Goal: Check status: Check status

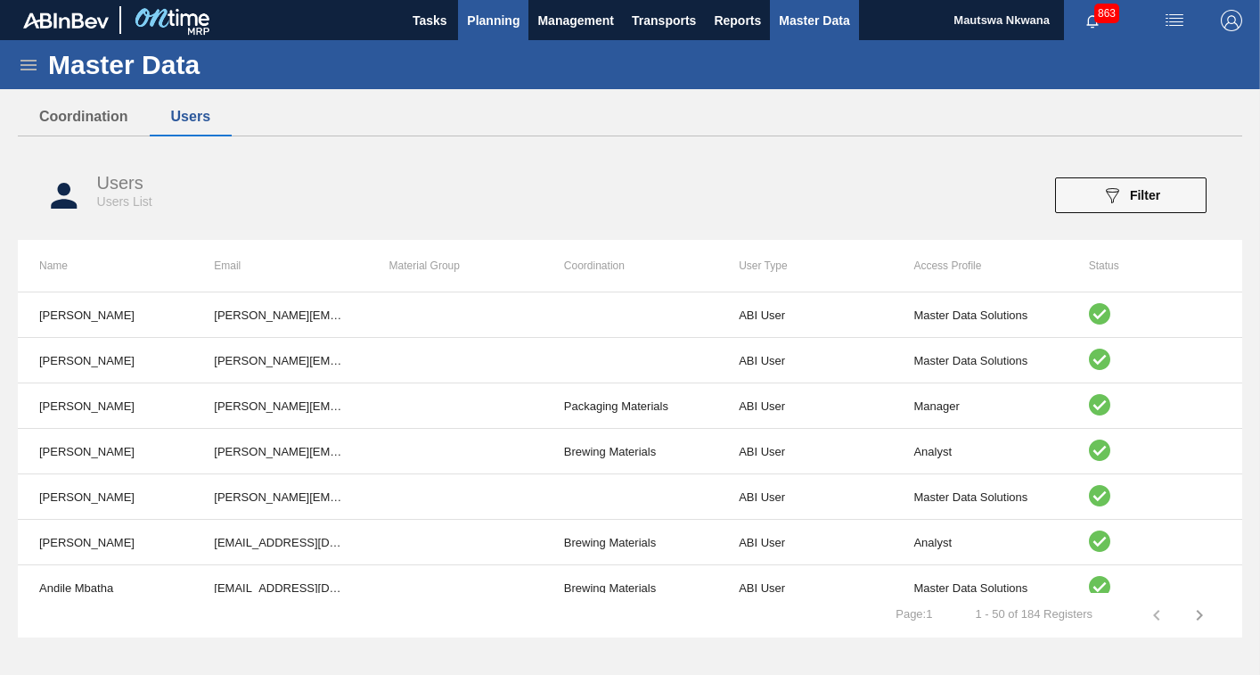
click at [492, 16] on span "Planning" at bounding box center [493, 20] width 53 height 21
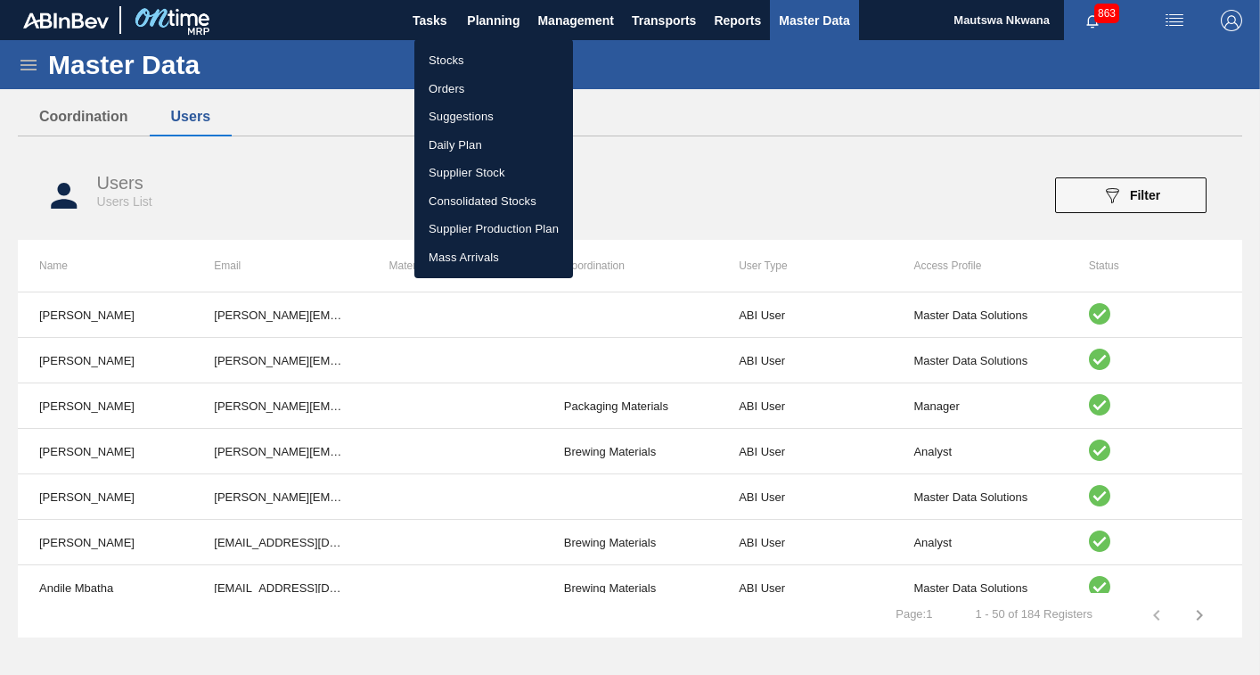
click at [447, 88] on li "Orders" at bounding box center [494, 89] width 159 height 29
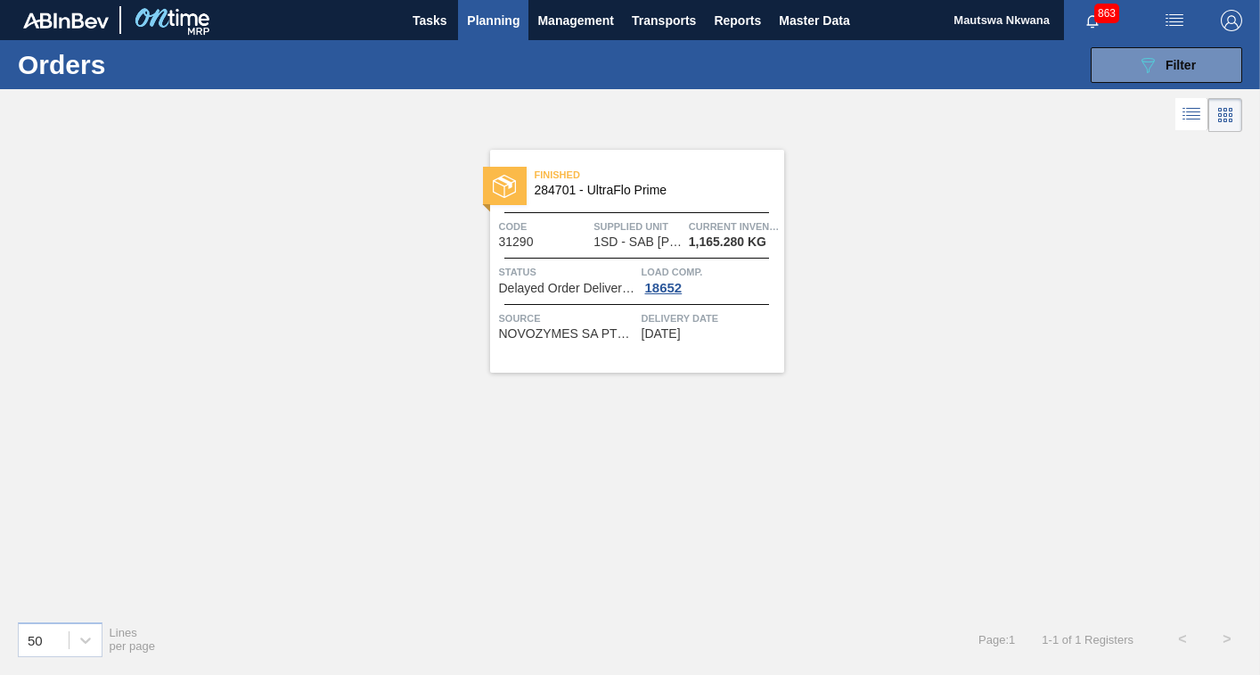
click at [479, 21] on span "Planning" at bounding box center [493, 20] width 53 height 21
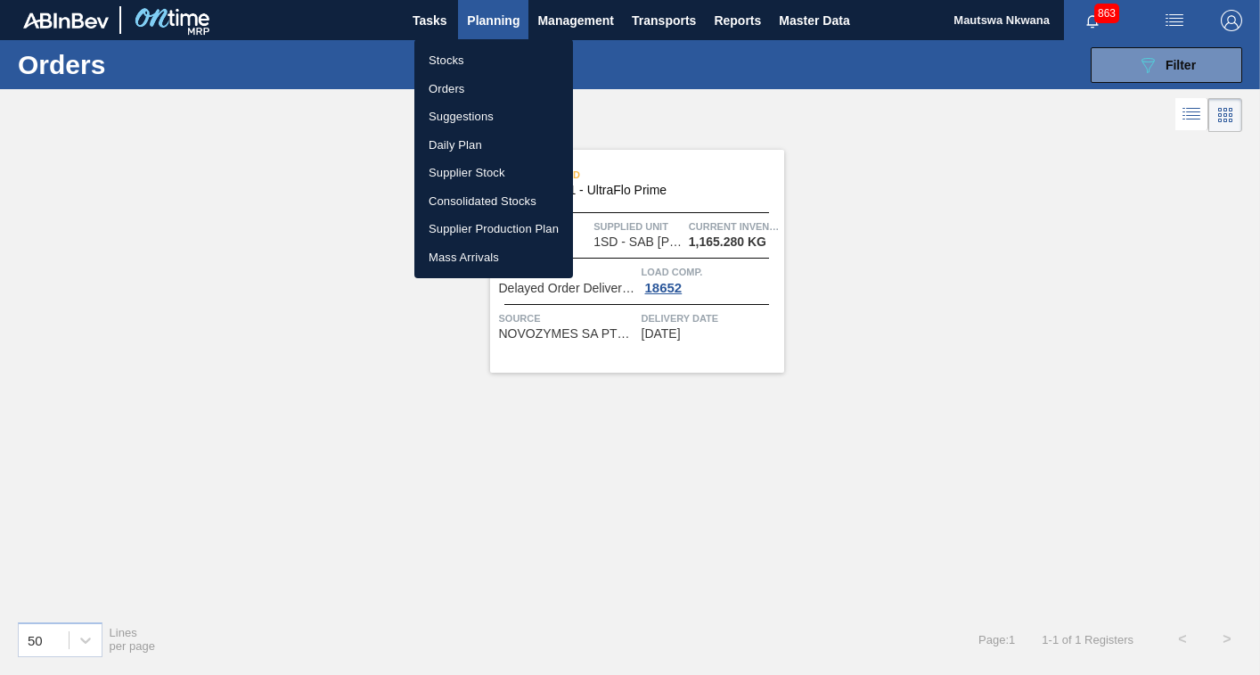
click at [436, 54] on li "Stocks" at bounding box center [494, 60] width 159 height 29
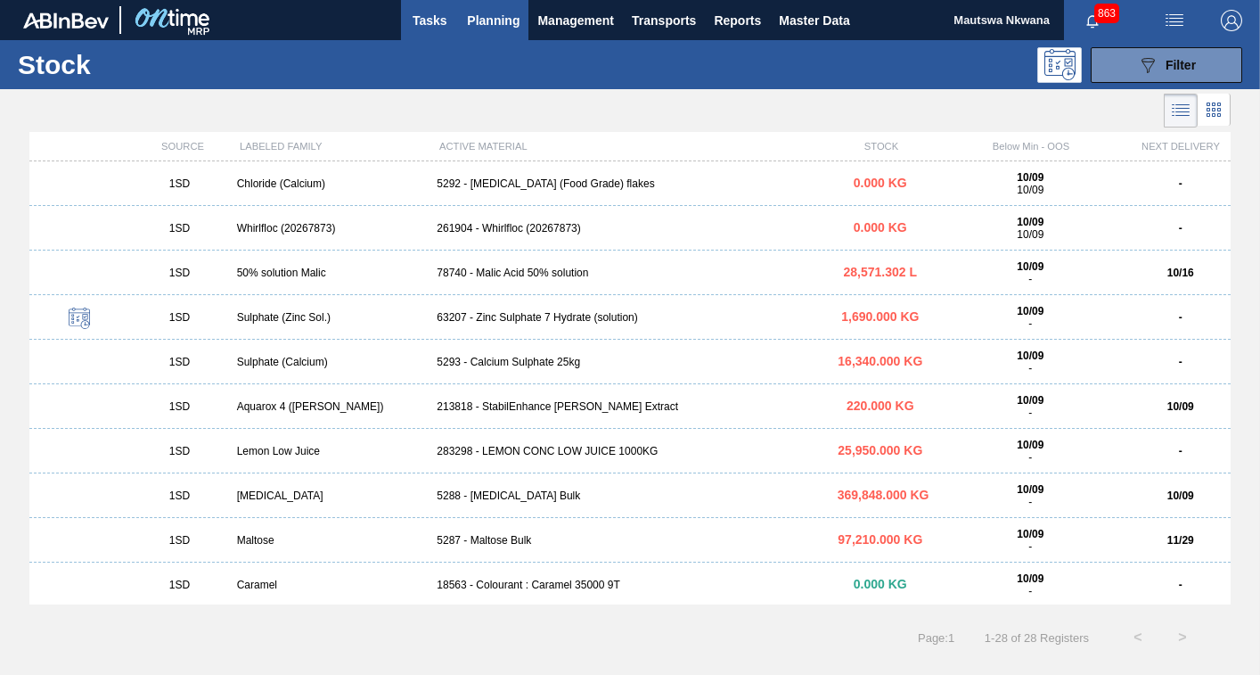
click at [432, 12] on span "Tasks" at bounding box center [429, 20] width 39 height 21
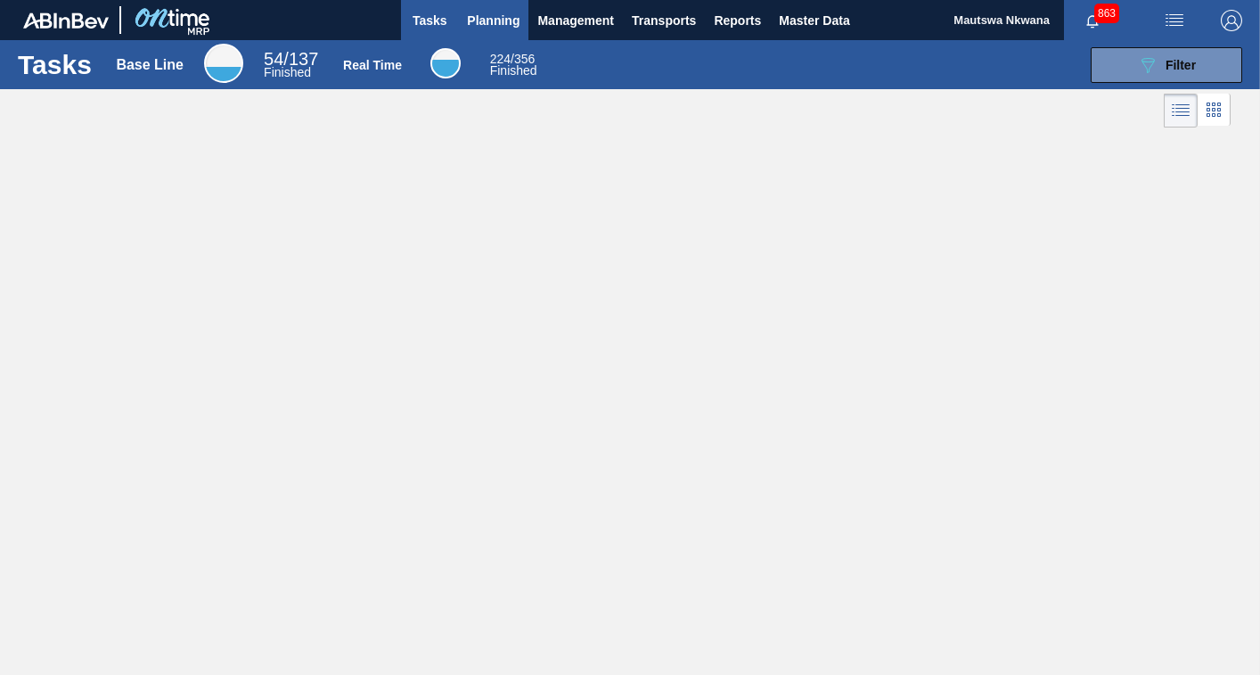
click at [491, 15] on span "Planning" at bounding box center [493, 20] width 53 height 21
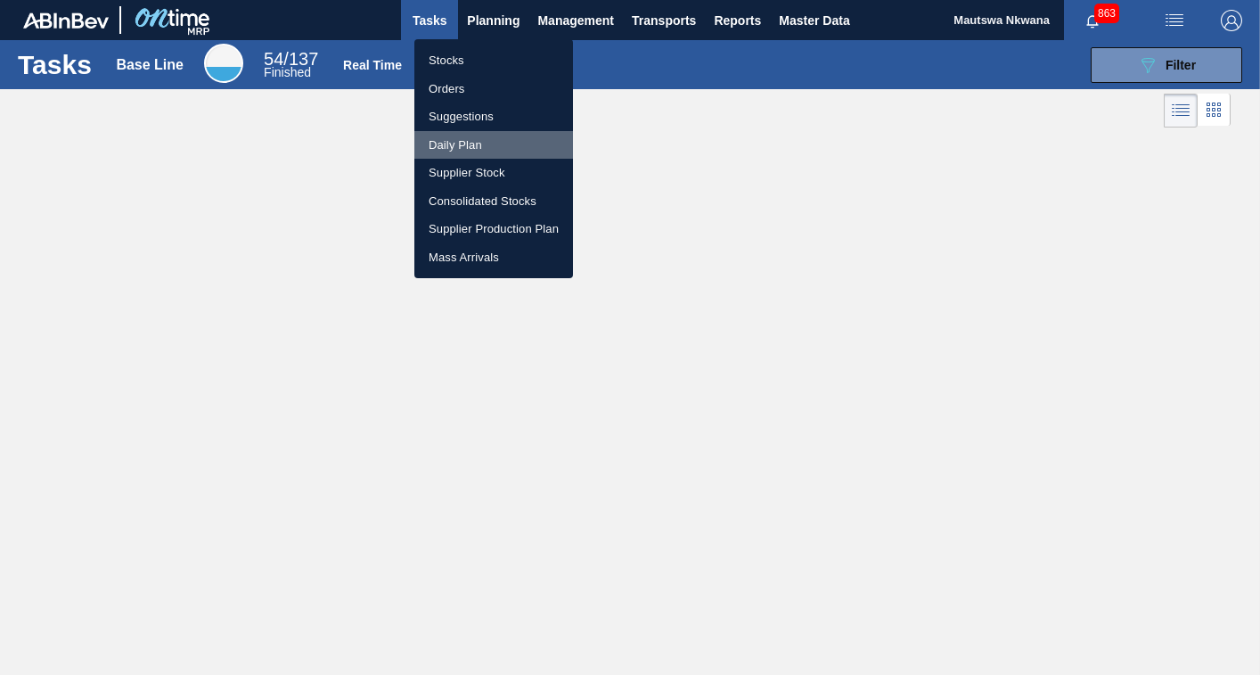
click at [443, 145] on li "Daily Plan" at bounding box center [494, 145] width 159 height 29
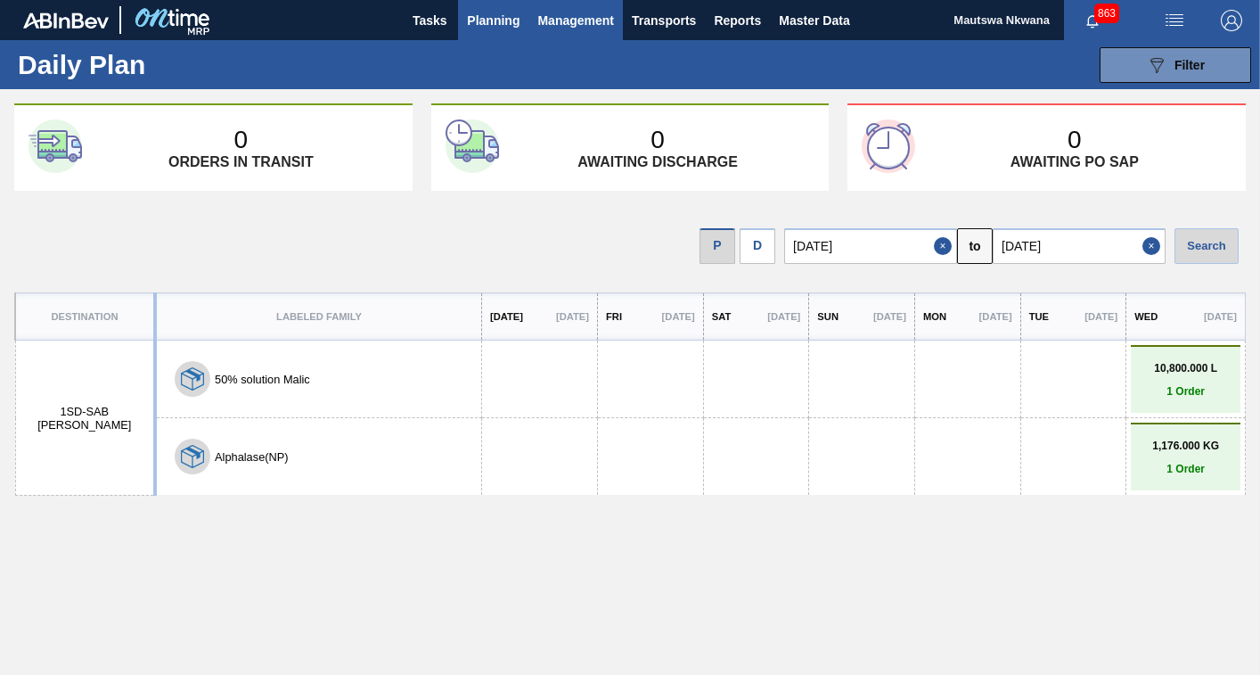
click at [562, 16] on span "Management" at bounding box center [576, 20] width 77 height 21
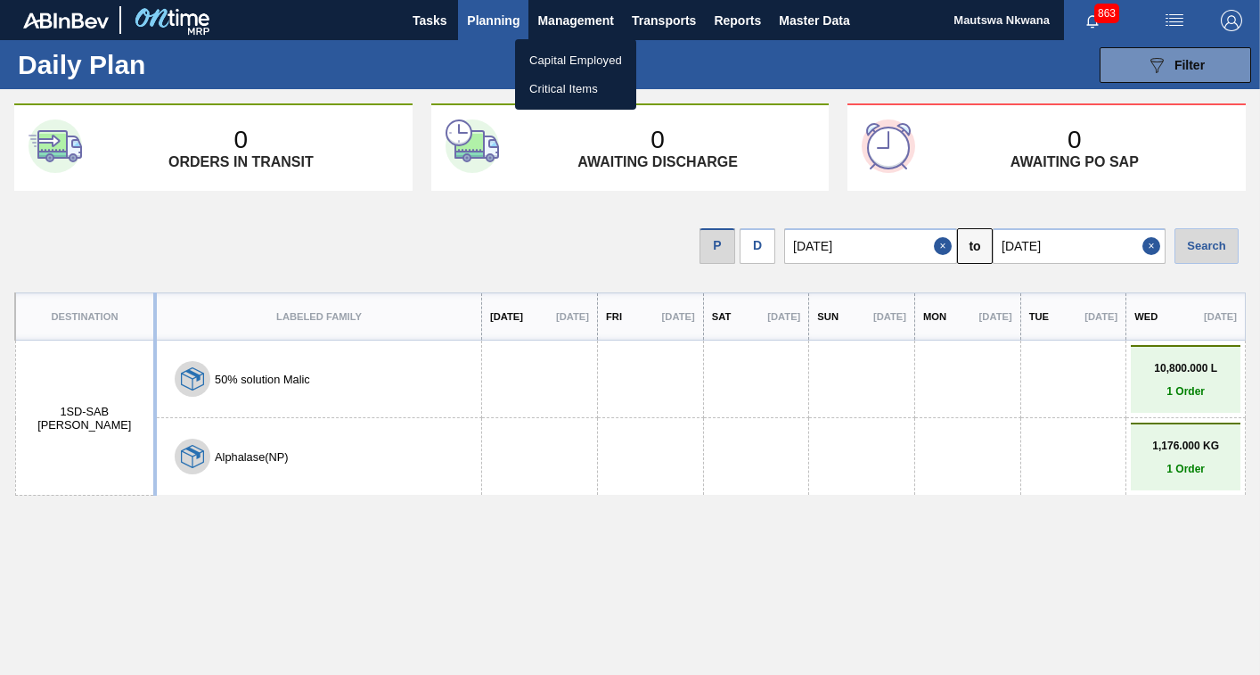
click at [480, 15] on div at bounding box center [630, 337] width 1260 height 675
click at [472, 16] on span "Planning" at bounding box center [493, 20] width 53 height 21
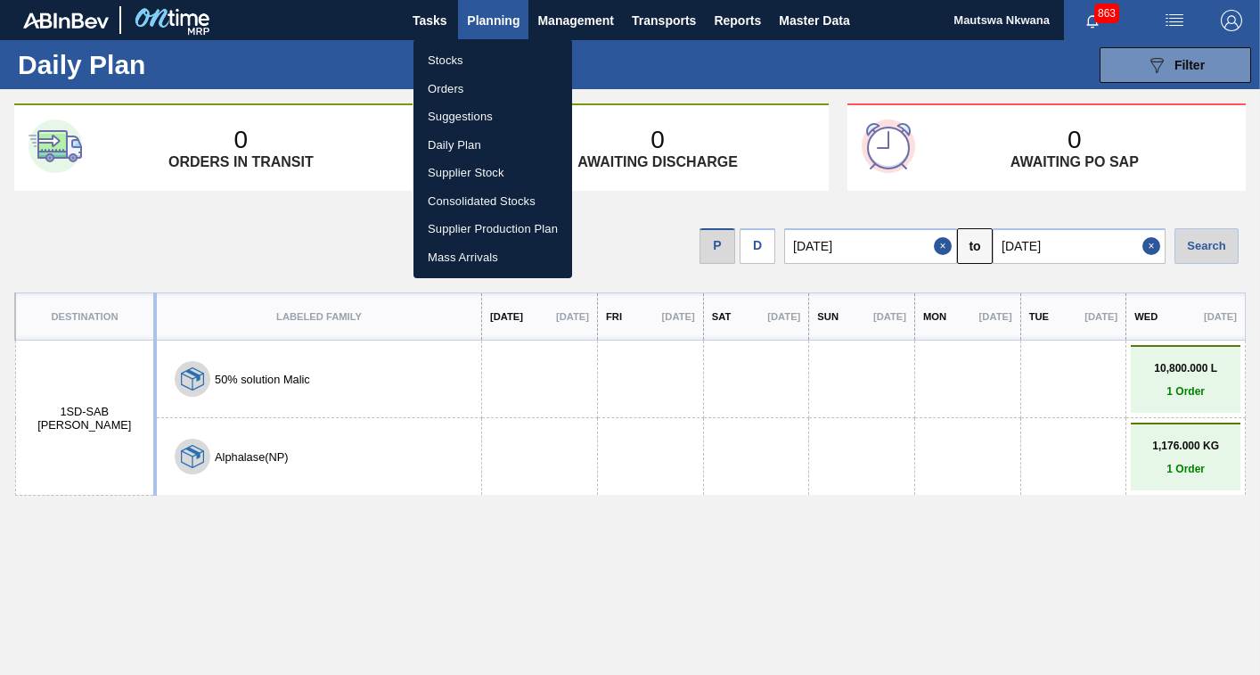
click at [413, 16] on div at bounding box center [630, 337] width 1260 height 675
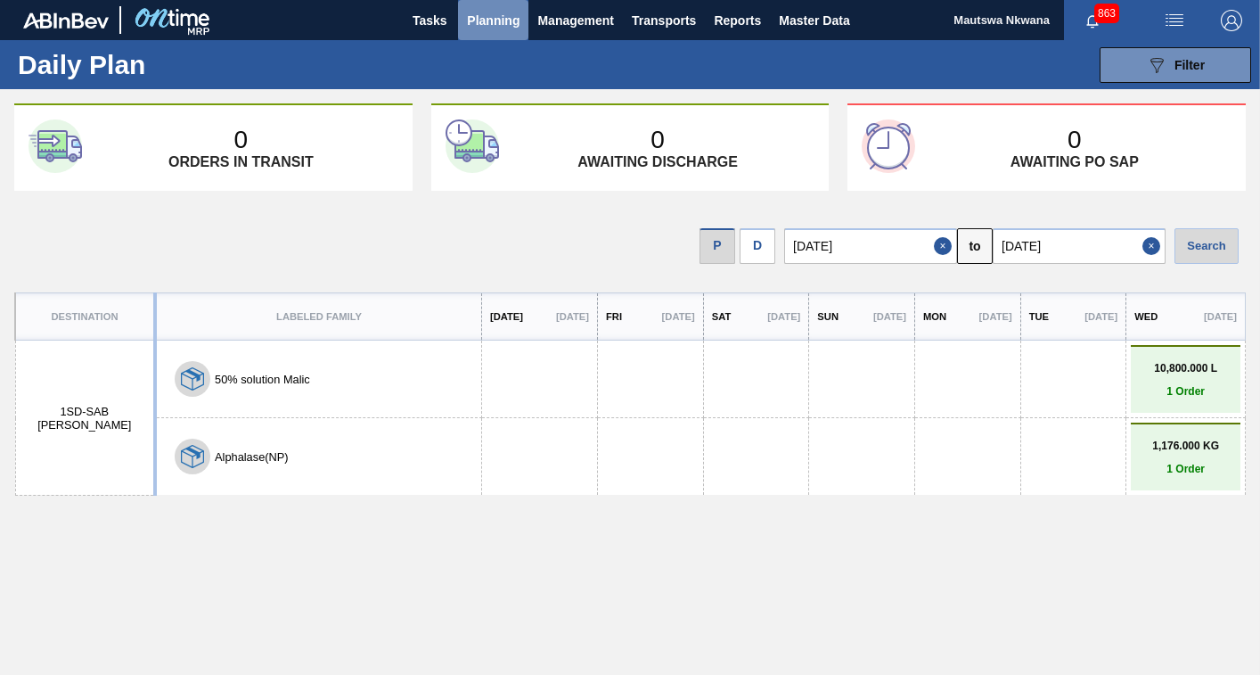
click at [490, 12] on span "Planning" at bounding box center [493, 20] width 53 height 21
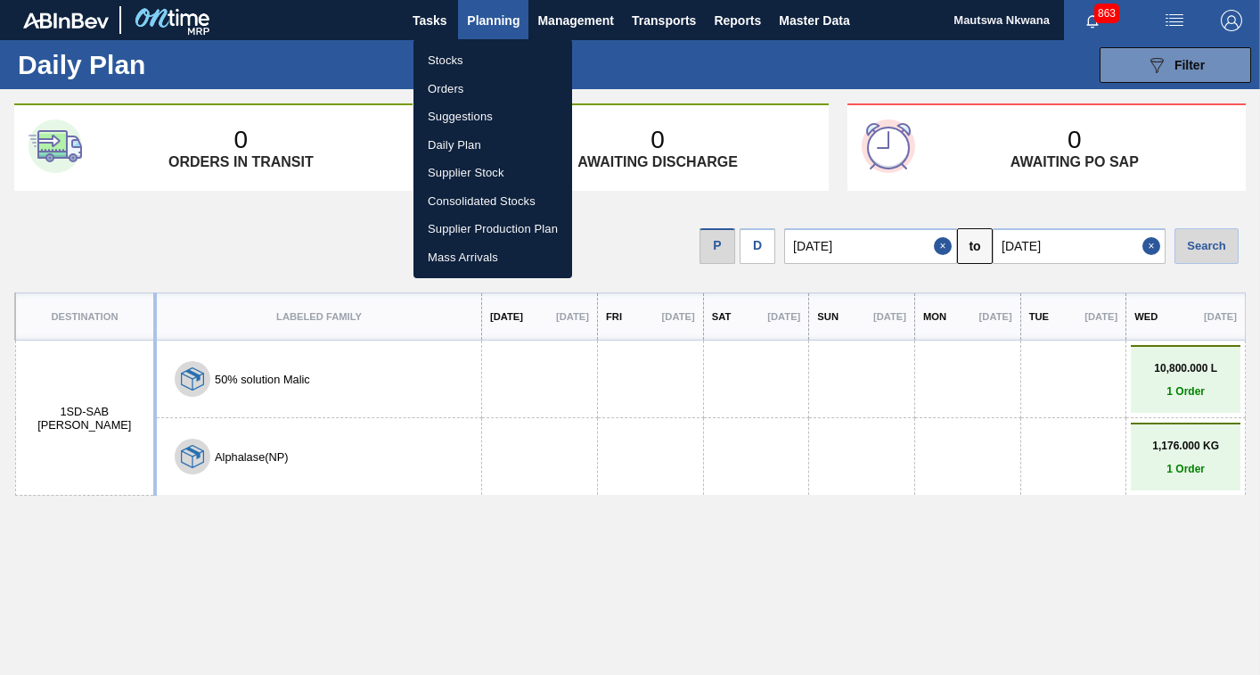
click at [448, 112] on li "Suggestions" at bounding box center [493, 117] width 159 height 29
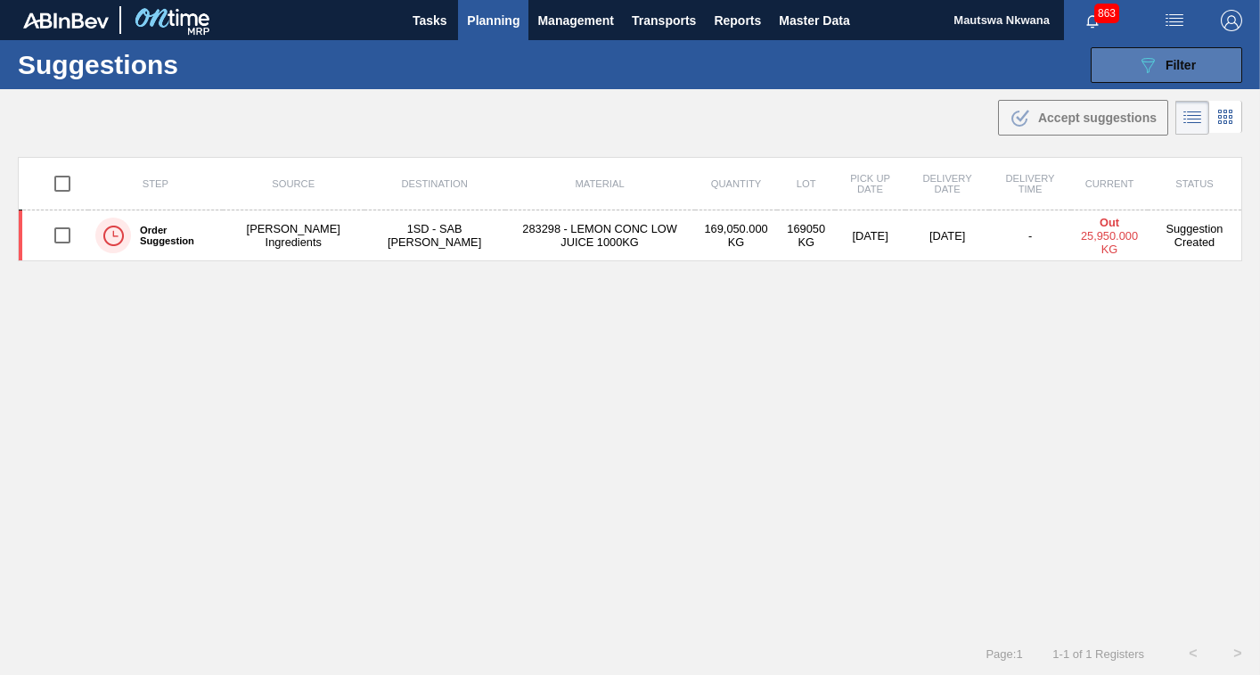
click at [1171, 64] on span "Filter" at bounding box center [1181, 65] width 30 height 14
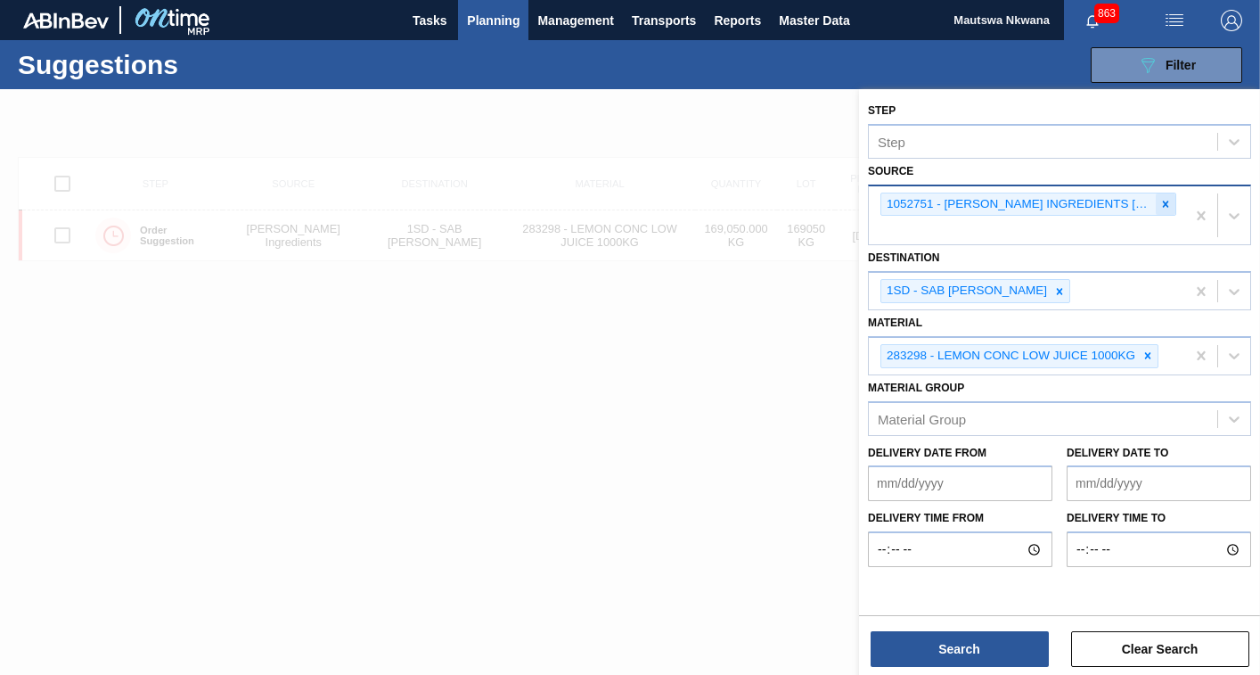
click at [1165, 201] on icon at bounding box center [1166, 204] width 12 height 12
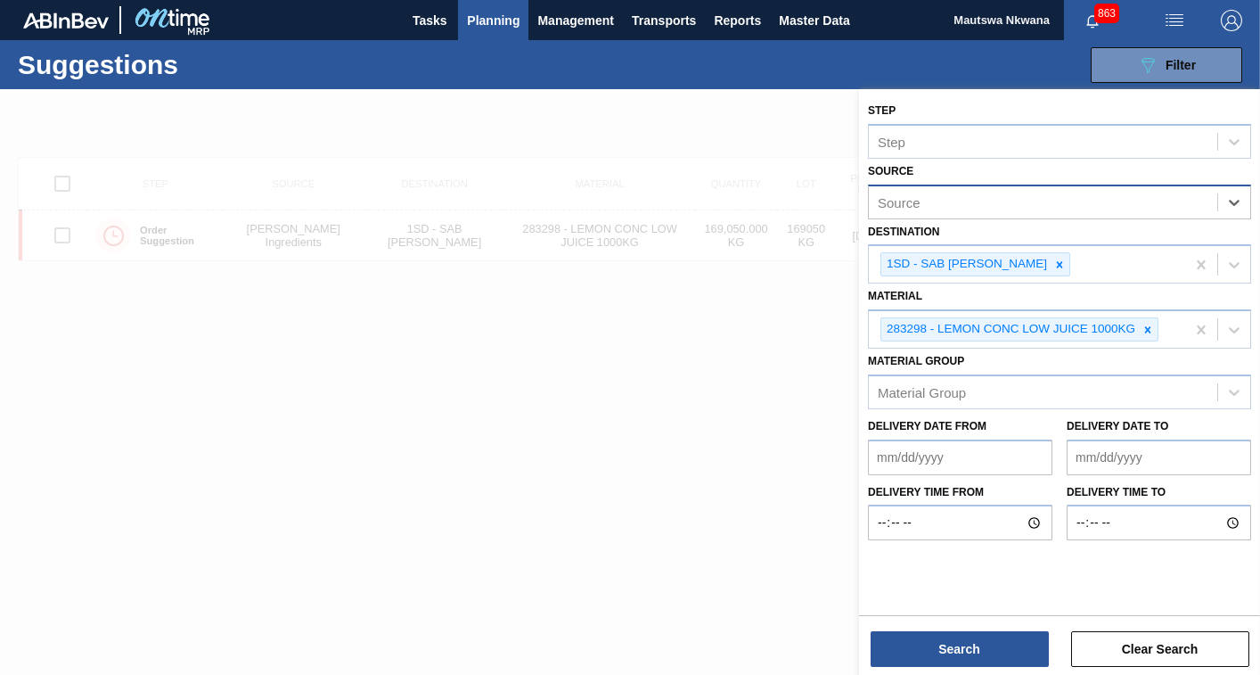
click at [1008, 208] on div "Source" at bounding box center [1043, 202] width 349 height 26
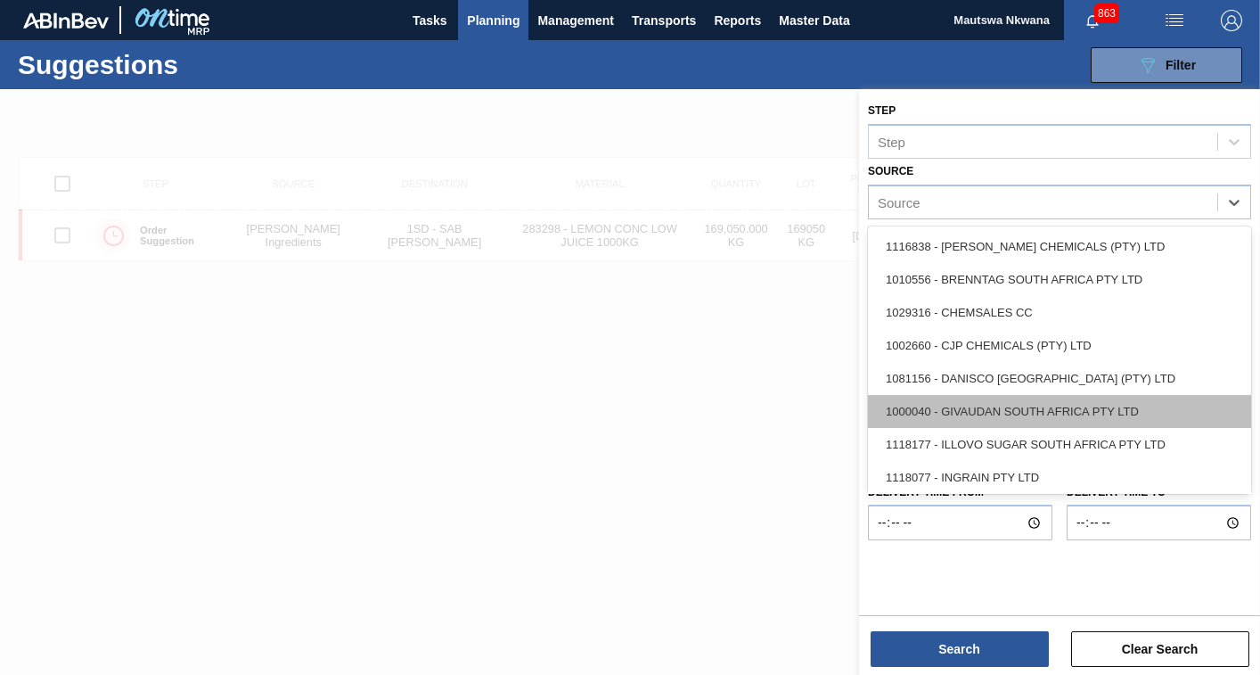
click at [1063, 414] on div "1000040 - GIVAUDAN SOUTH AFRICA PTY LTD" at bounding box center [1059, 411] width 383 height 33
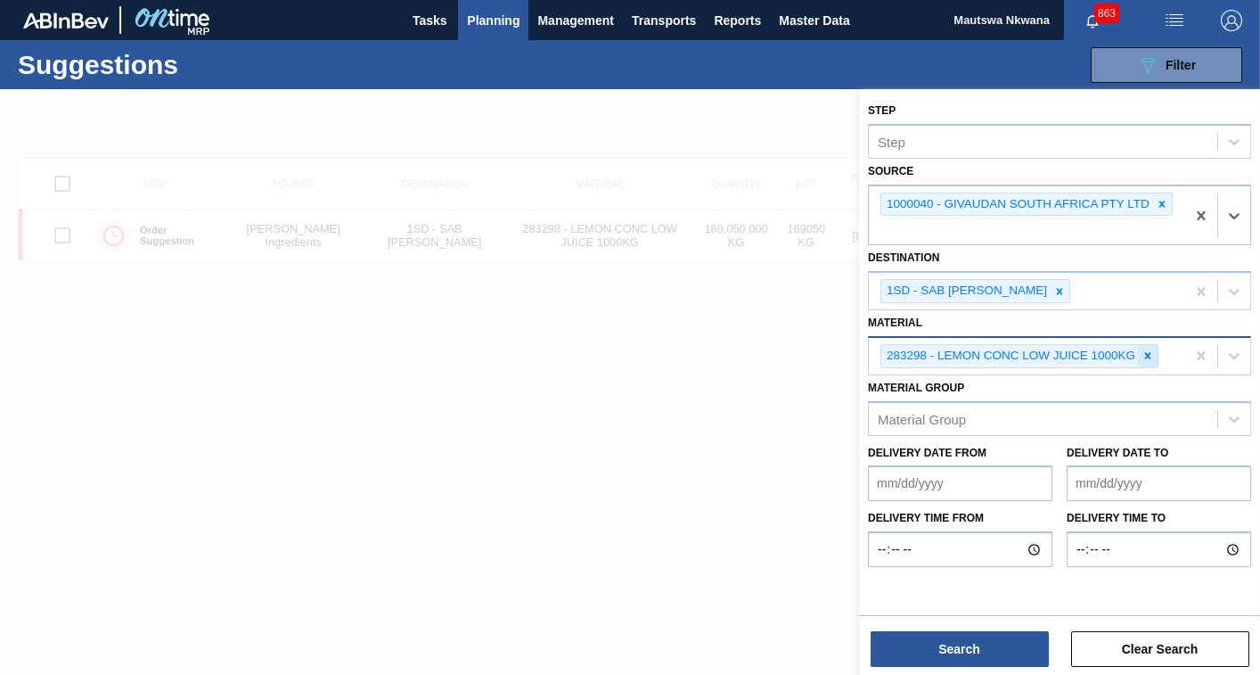
click at [1146, 356] on icon at bounding box center [1148, 355] width 12 height 12
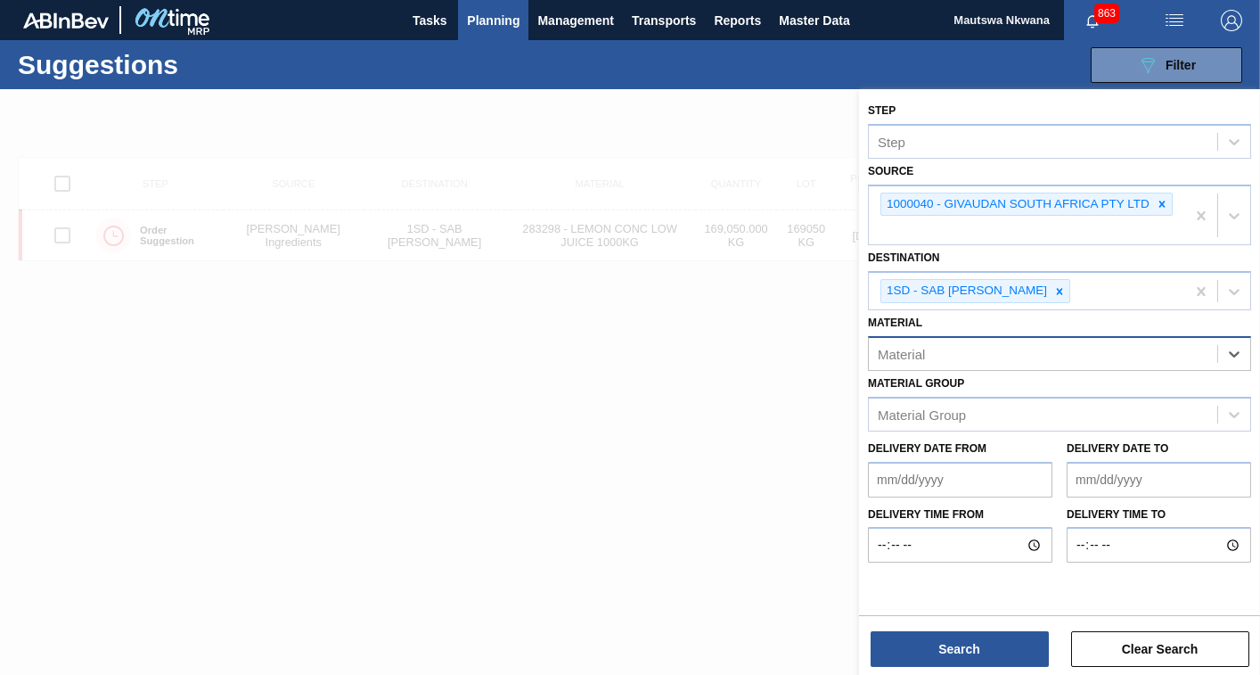
click at [981, 357] on div "Material" at bounding box center [1043, 354] width 349 height 26
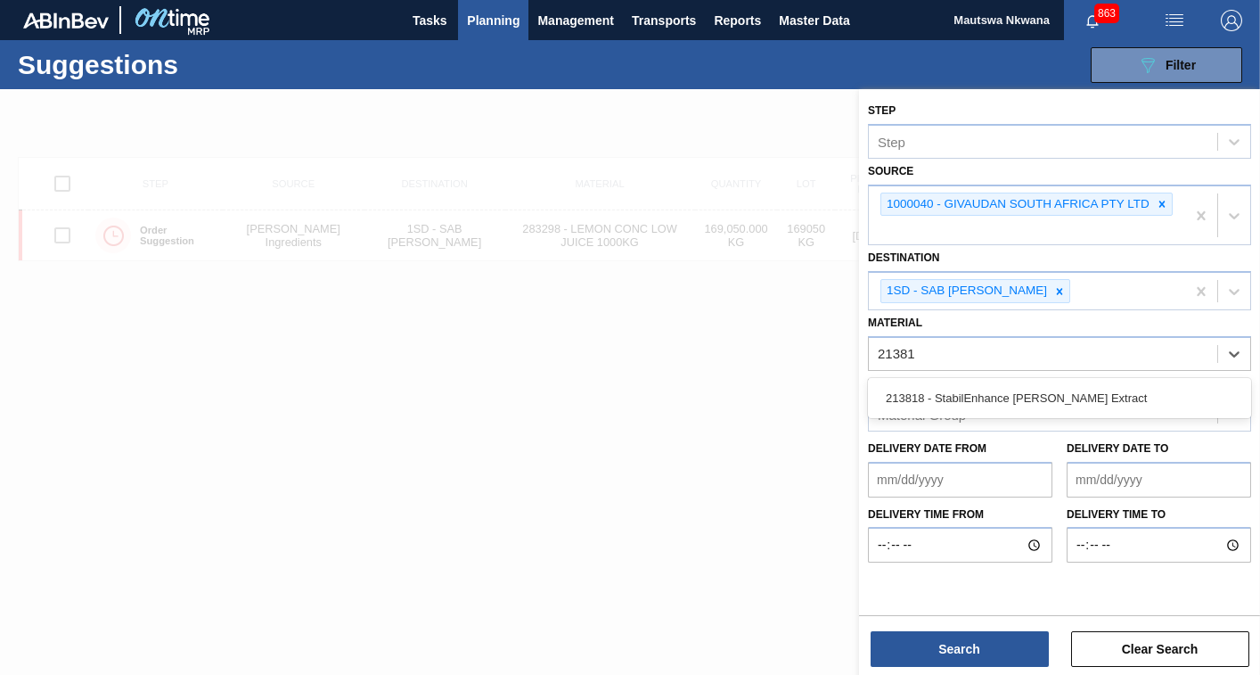
type input "213818"
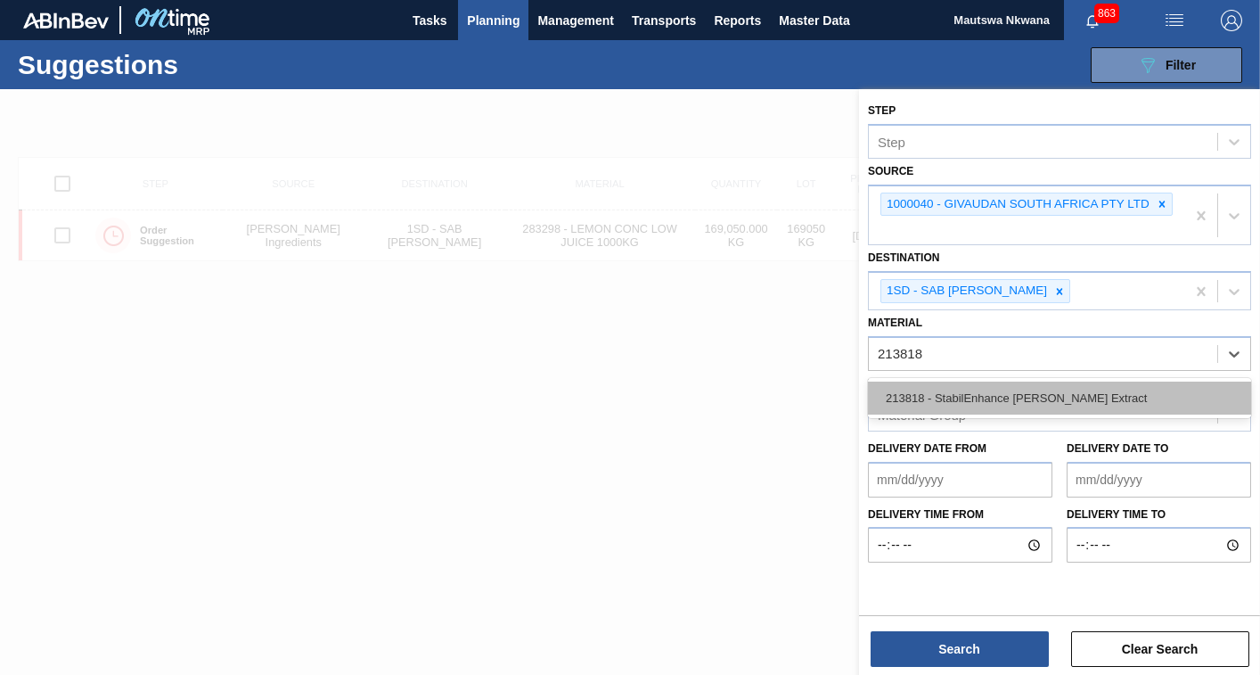
click at [1013, 399] on div "213818 - StabilEnhance [PERSON_NAME] Extract" at bounding box center [1059, 398] width 383 height 33
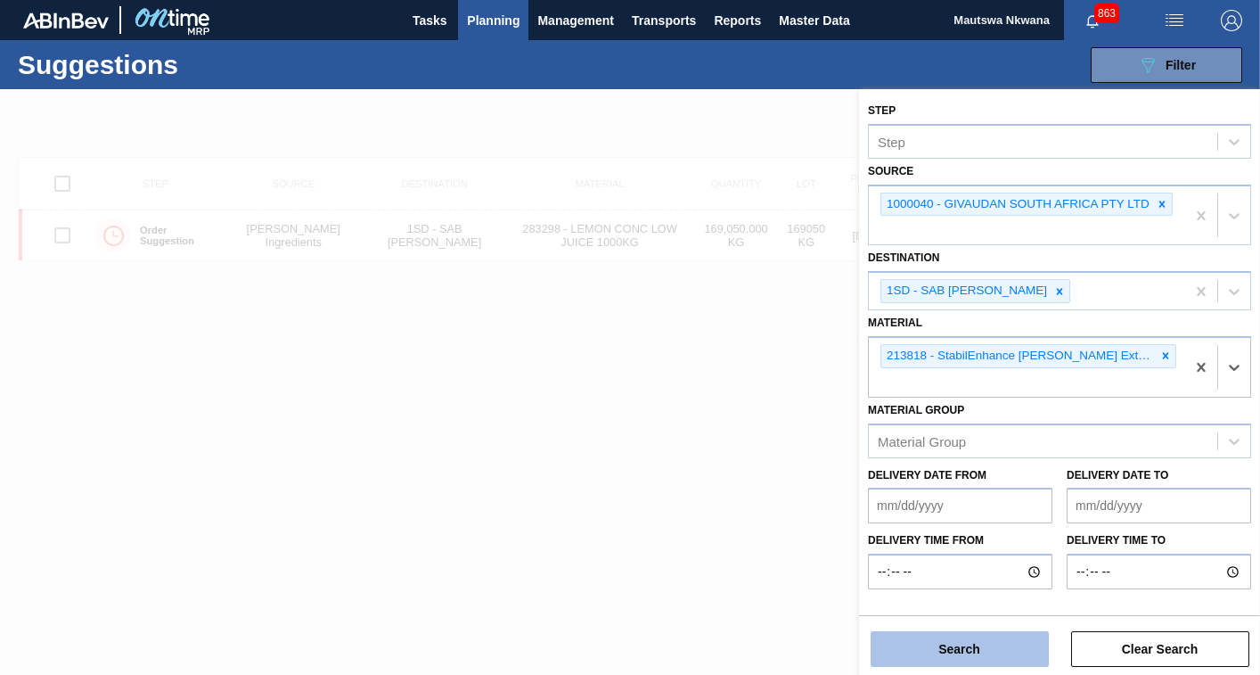
click at [973, 645] on button "Search" at bounding box center [960, 649] width 178 height 36
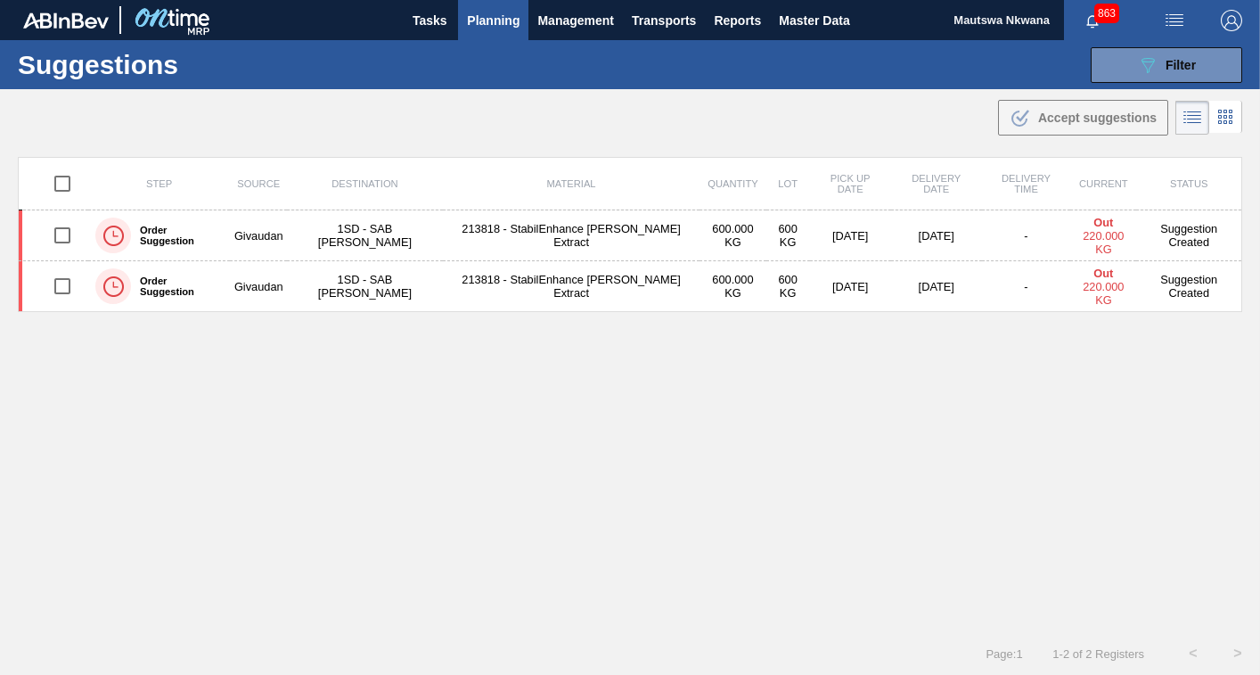
click at [321, 235] on td "1SD - SAB [PERSON_NAME]" at bounding box center [364, 235] width 155 height 51
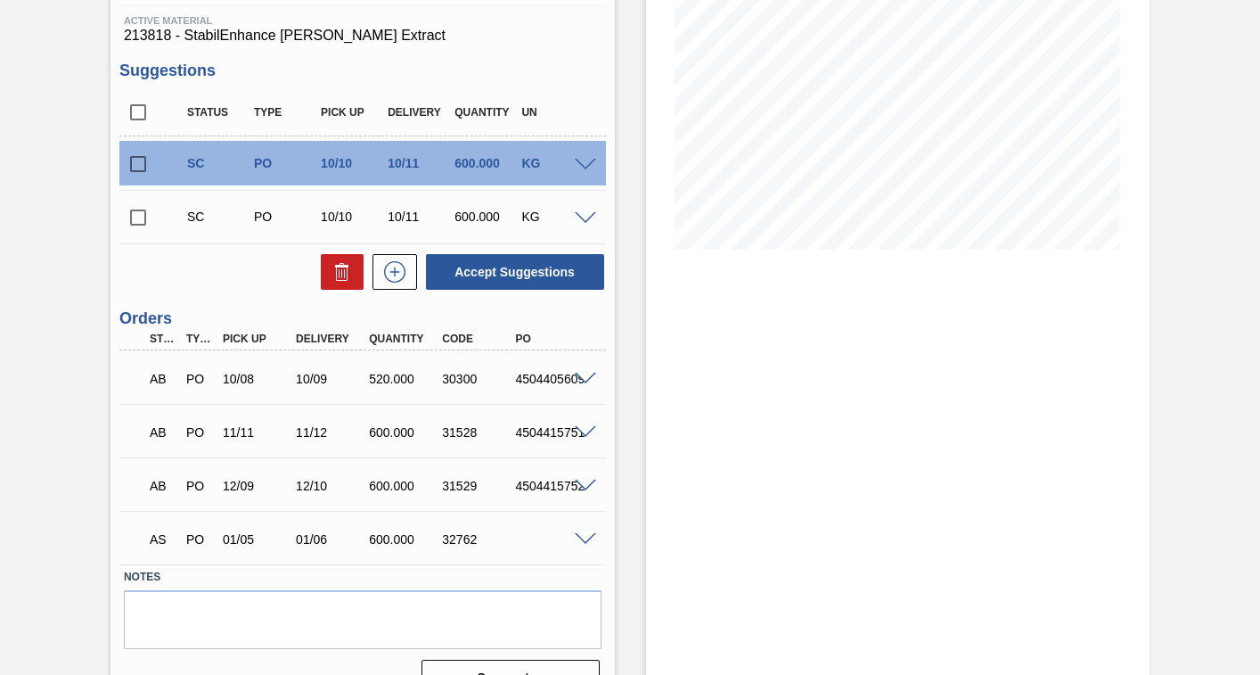
scroll to position [308, 0]
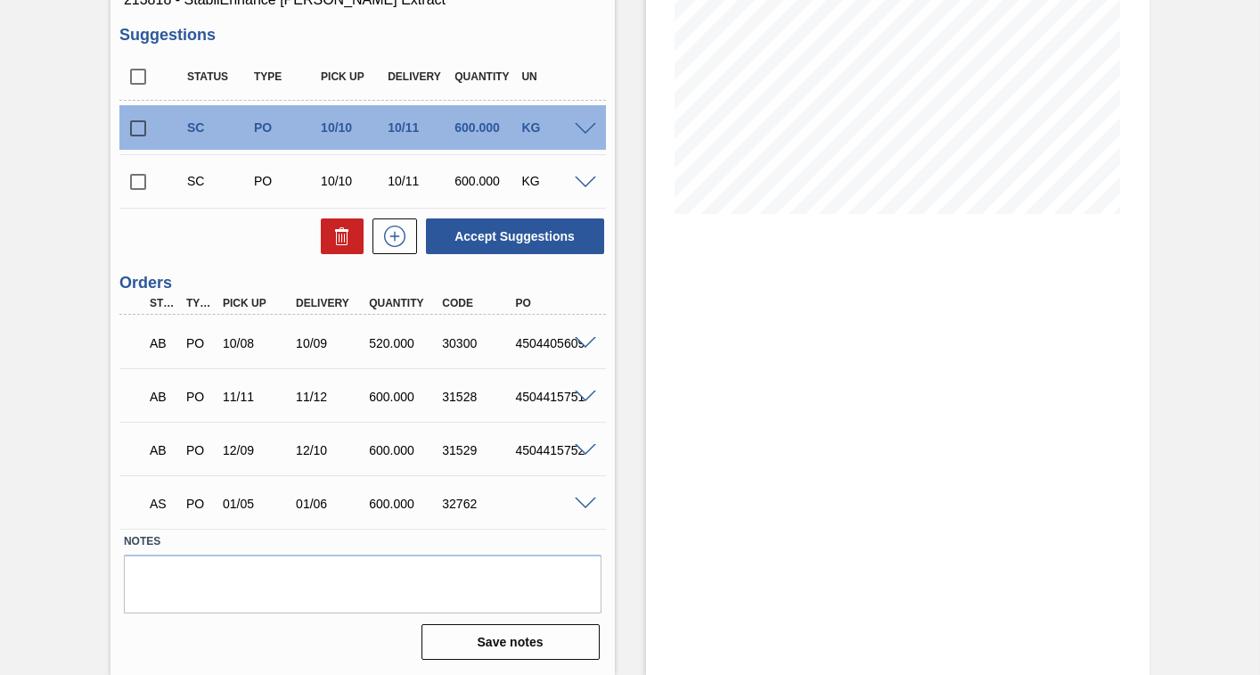
click at [579, 507] on span at bounding box center [585, 503] width 21 height 13
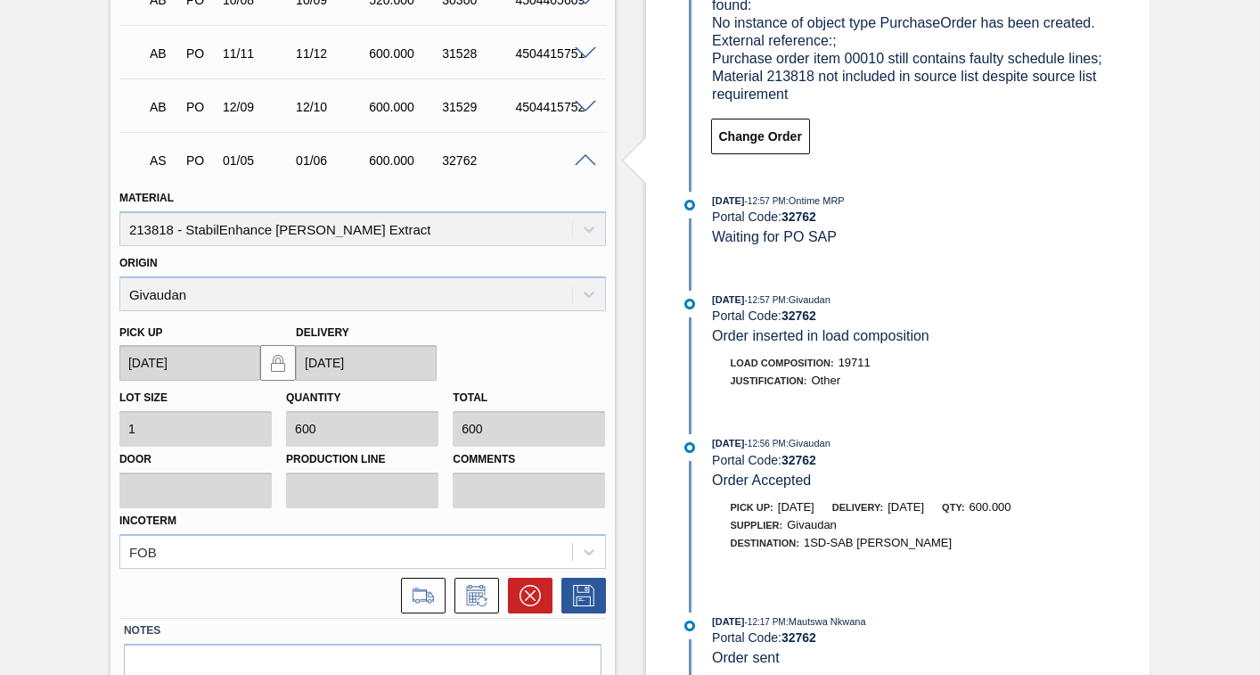
scroll to position [472, 0]
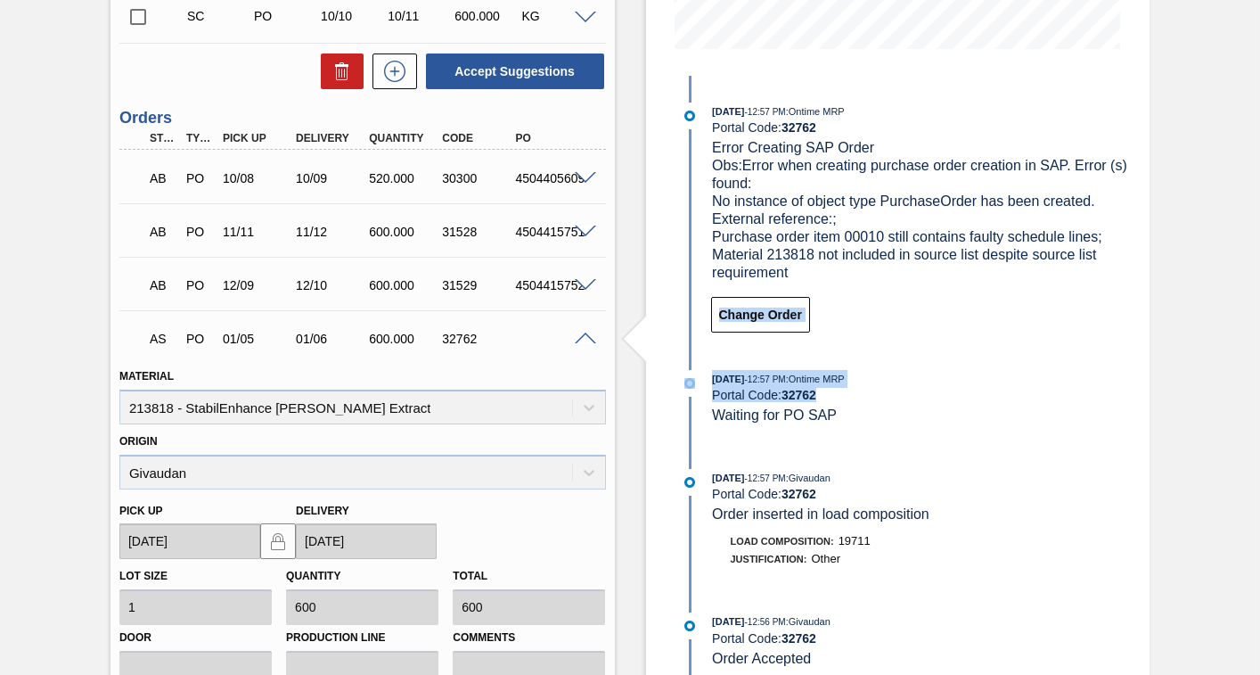
drag, startPoint x: 1257, startPoint y: 335, endPoint x: 1256, endPoint y: 425, distance: 90.0
click at [1256, 425] on div "Awaiting Billing 1SD - Aquarox 4 ([PERSON_NAME]) Unit SAB Rosslyn Brewery MIN S…" at bounding box center [630, 280] width 1260 height 1326
drag, startPoint x: 1256, startPoint y: 425, endPoint x: 1213, endPoint y: 427, distance: 42.8
click at [1211, 428] on div "Awaiting Billing 1SD - Aquarox 4 ([PERSON_NAME]) Unit SAB Rosslyn Brewery MIN S…" at bounding box center [630, 280] width 1260 height 1326
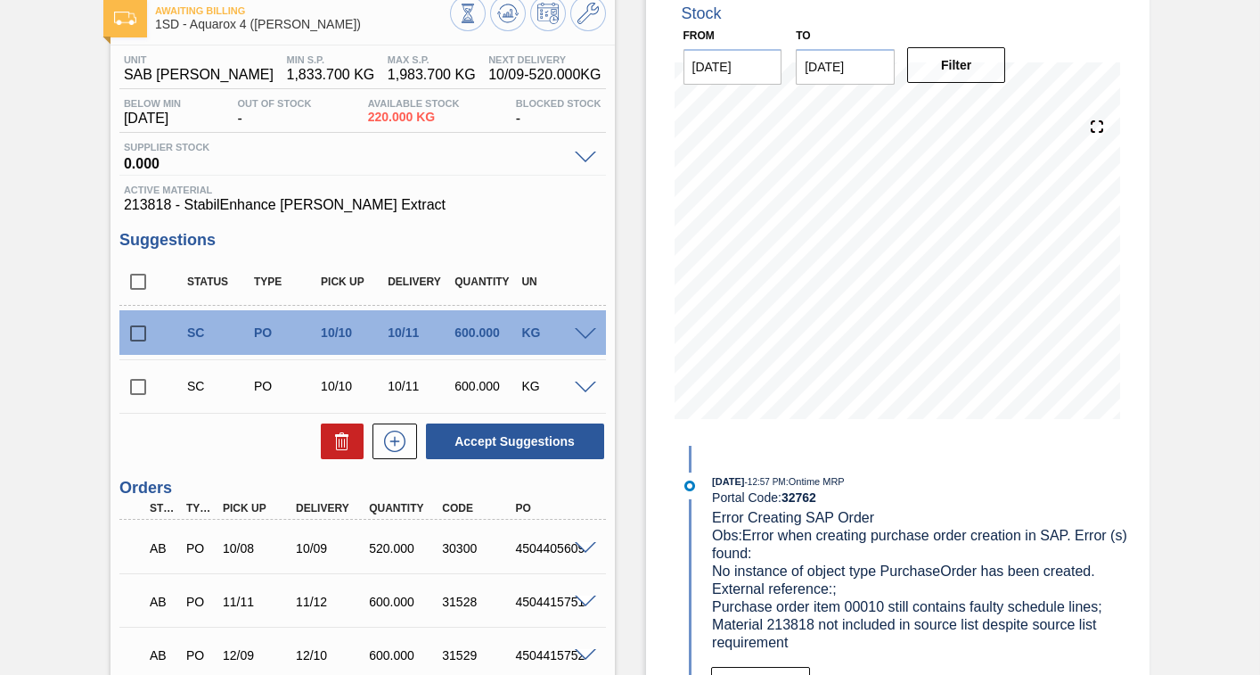
scroll to position [0, 0]
